Goal: Transaction & Acquisition: Subscribe to service/newsletter

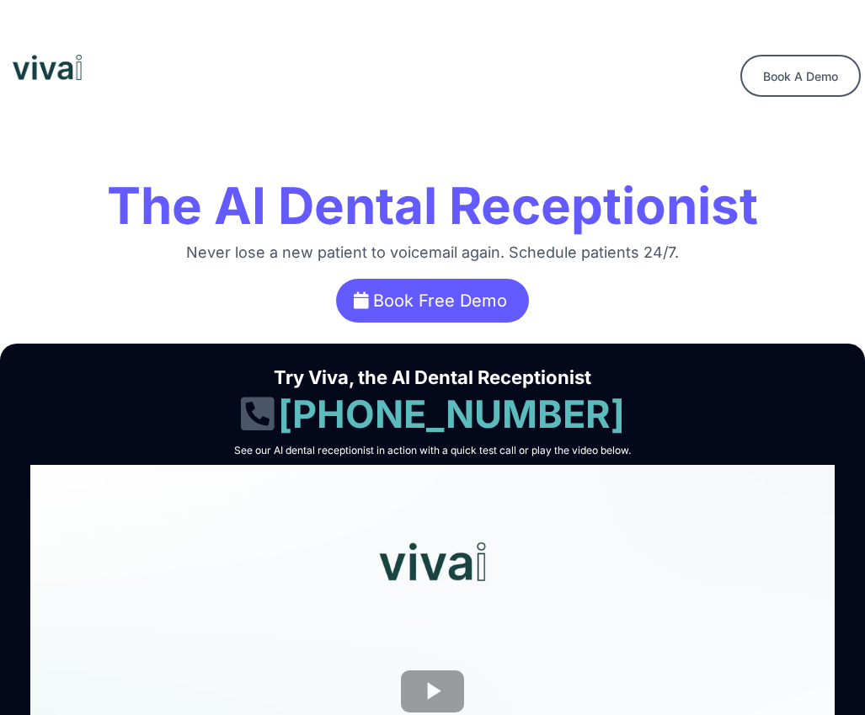
click at [432, 301] on span "Book Free Demo" at bounding box center [440, 301] width 134 height 20
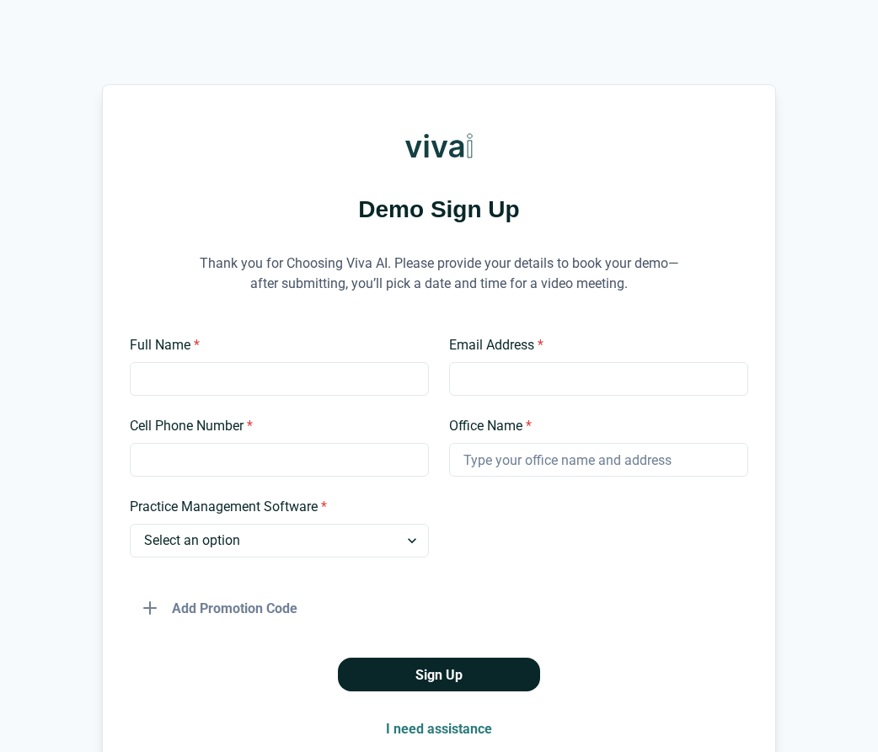
click at [436, 675] on button "Sign Up" at bounding box center [439, 675] width 202 height 34
